Goal: Find contact information: Find contact information

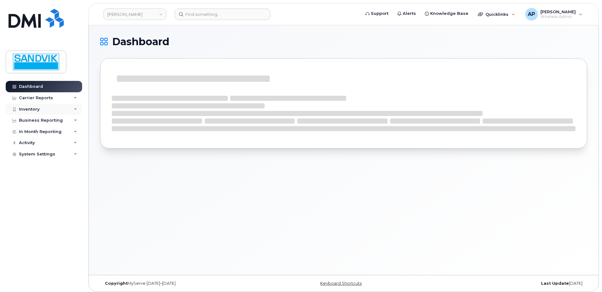
click at [31, 105] on div "Inventory" at bounding box center [44, 109] width 76 height 11
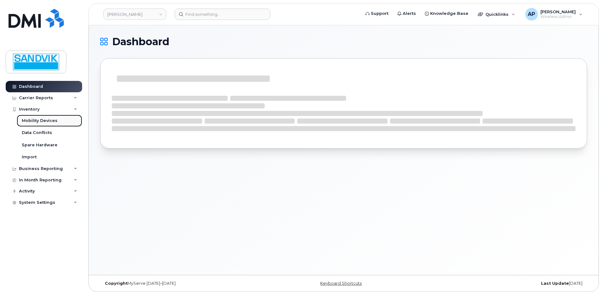
click at [39, 121] on div "Mobility Devices" at bounding box center [40, 121] width 36 height 6
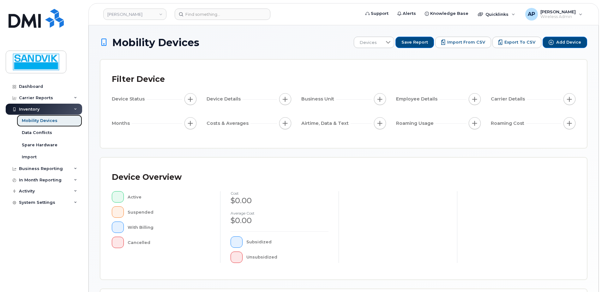
click at [56, 121] on link "Mobility Devices" at bounding box center [49, 121] width 65 height 12
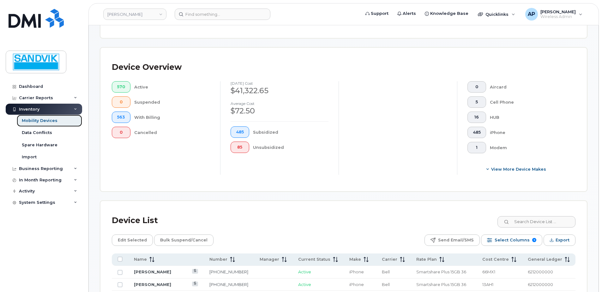
scroll to position [143, 0]
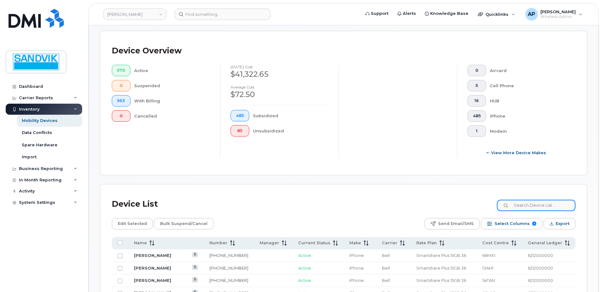
click at [524, 203] on input at bounding box center [536, 205] width 79 height 11
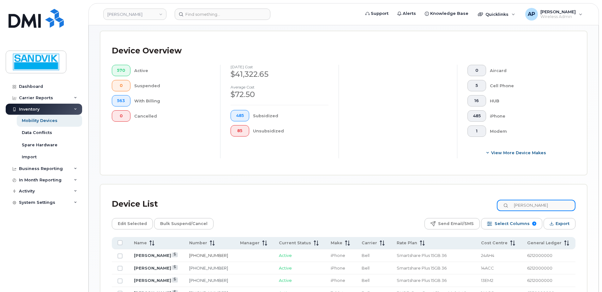
type input "[PERSON_NAME]"
click at [202, 254] on link "[PHONE_NUMBER]" at bounding box center [208, 255] width 39 height 5
